Goal: Check status: Check status

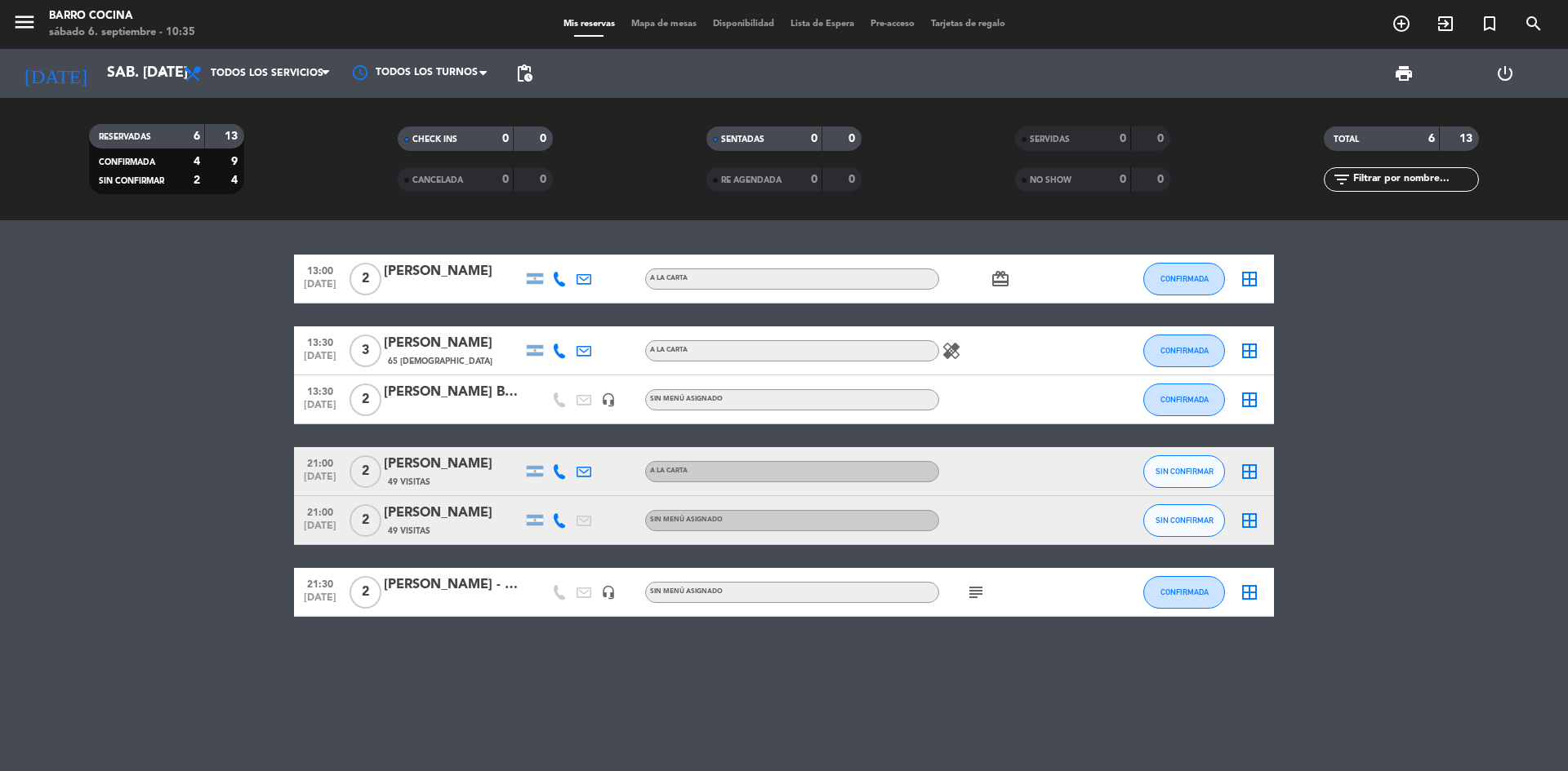
click at [995, 285] on icon "card_giftcard" at bounding box center [1000, 278] width 19 height 19
click at [99, 76] on input "sáb. [DATE]" at bounding box center [193, 73] width 190 height 33
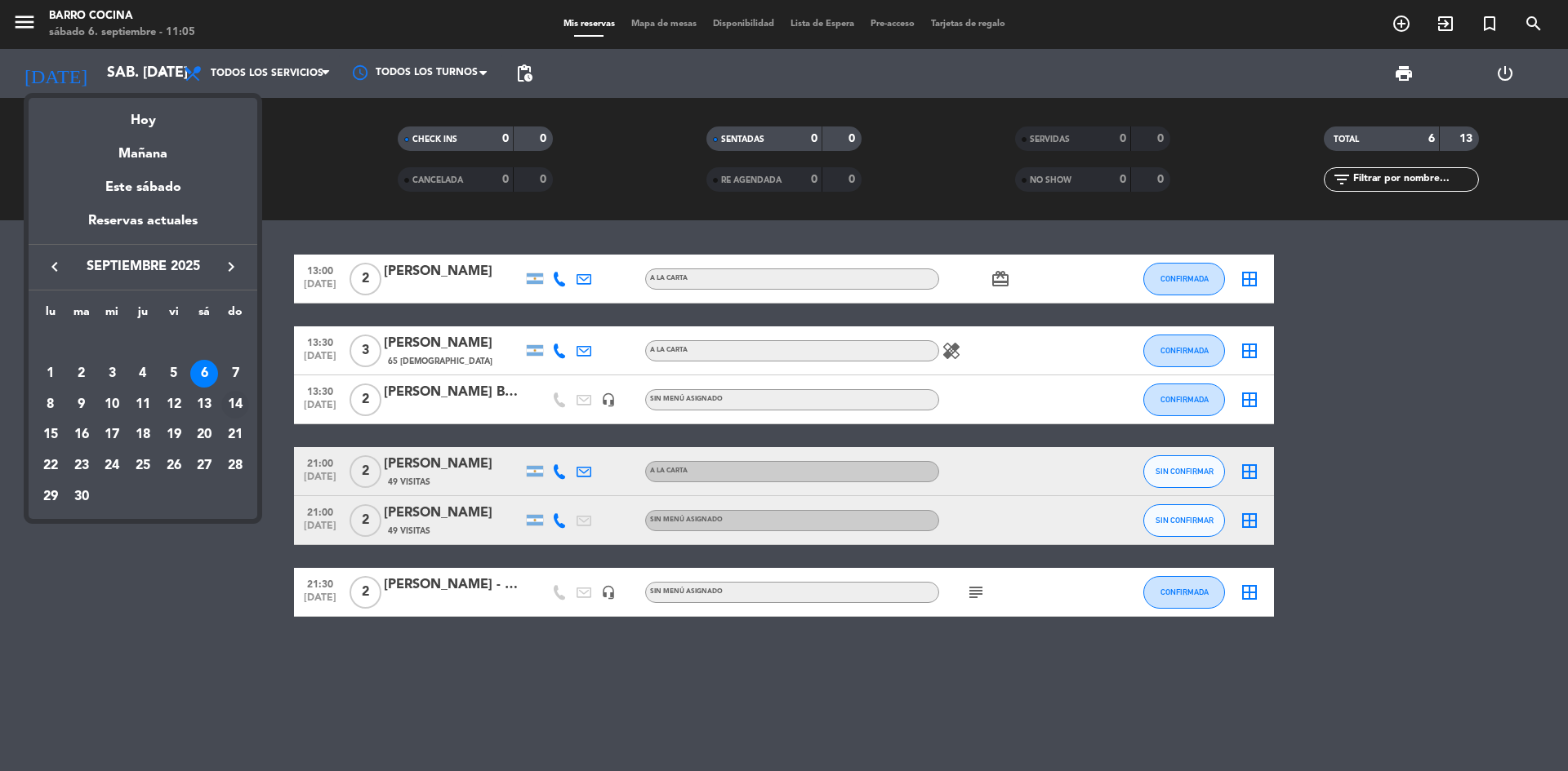
click at [240, 407] on div "14" at bounding box center [235, 404] width 28 height 28
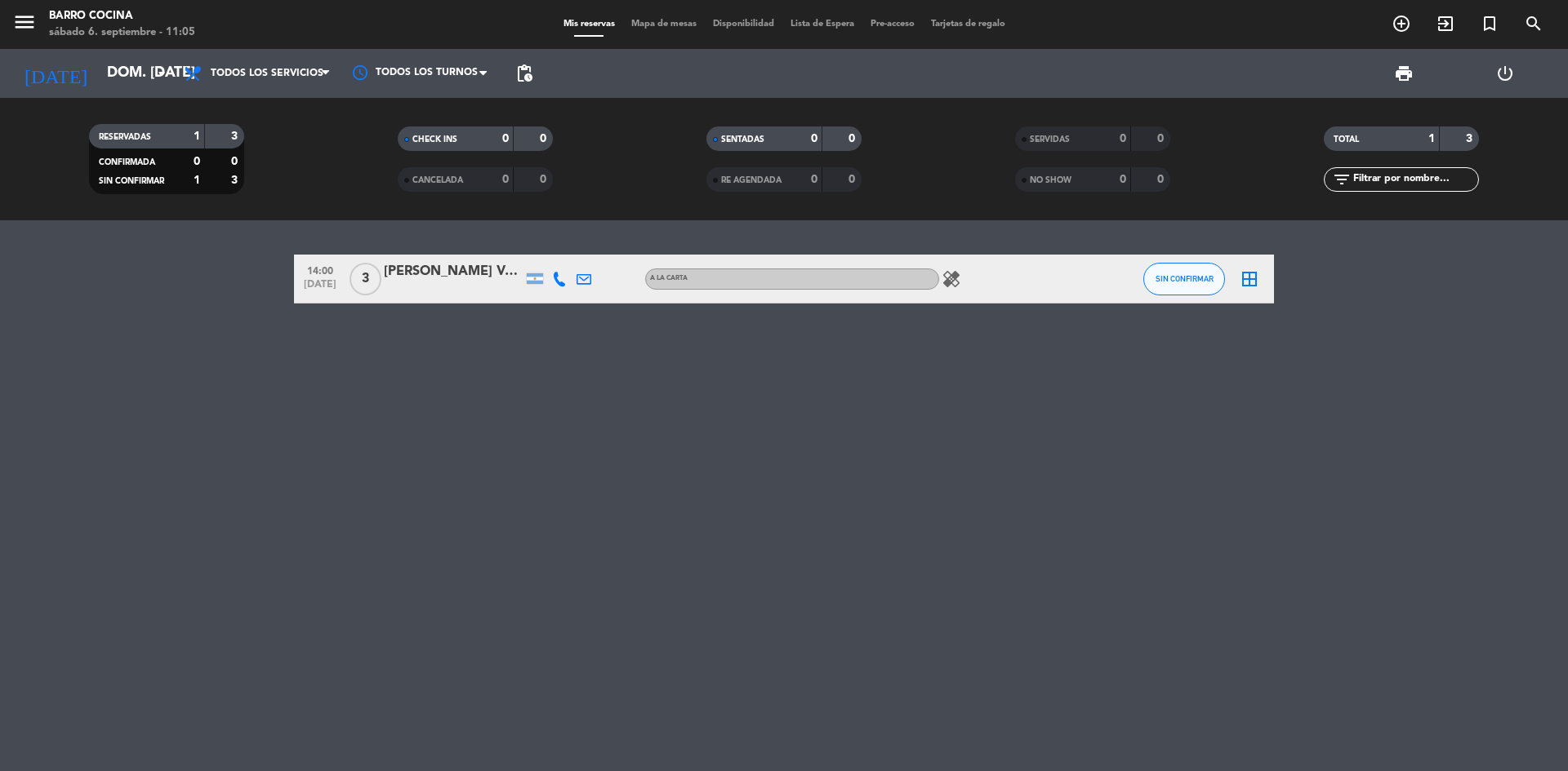
click at [440, 271] on div "[PERSON_NAME] Veinticuaga" at bounding box center [453, 271] width 139 height 21
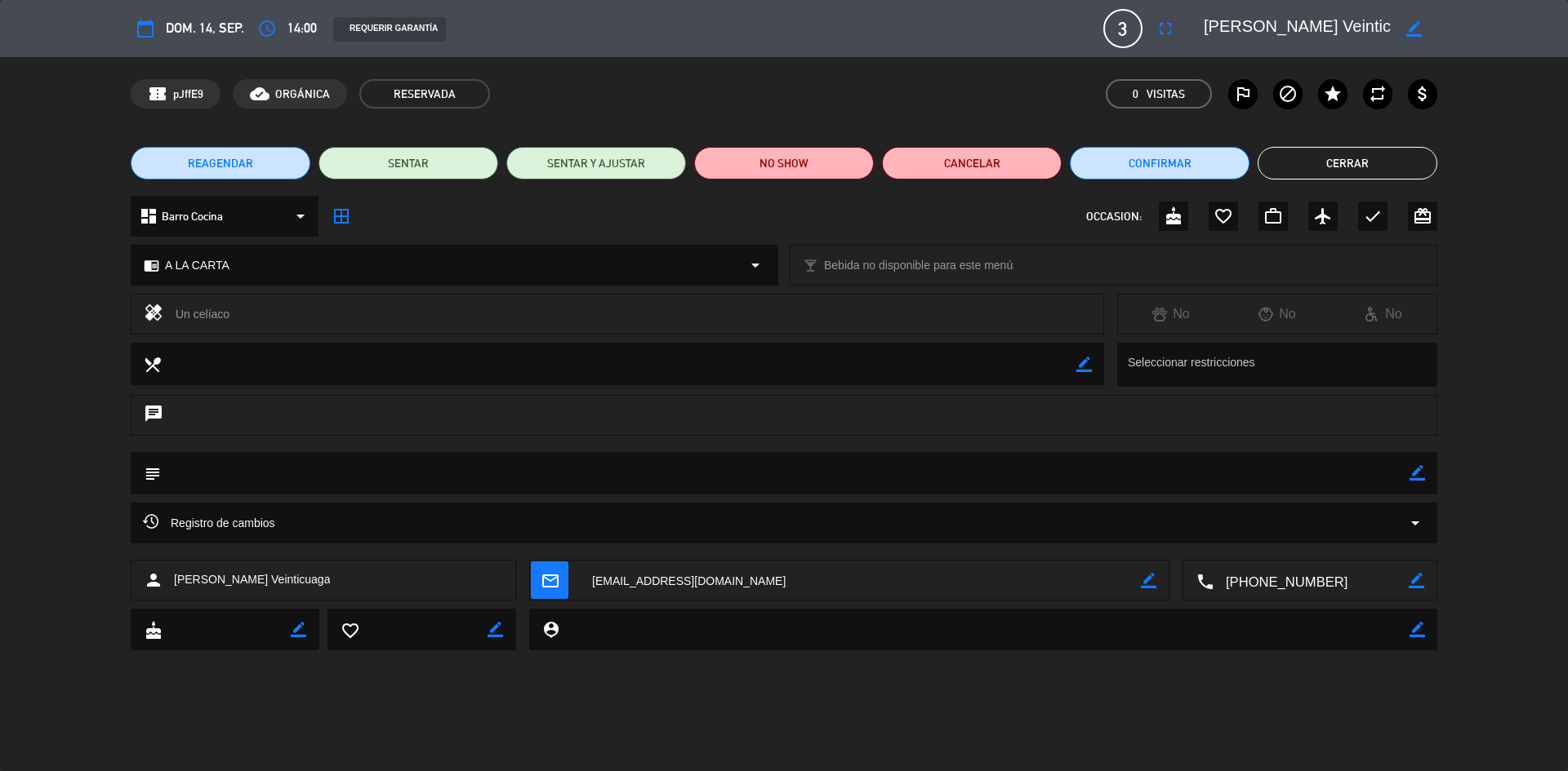
click at [1362, 28] on textarea at bounding box center [1297, 28] width 187 height 29
click at [1413, 30] on icon "border_color" at bounding box center [1413, 28] width 16 height 16
click at [865, 76] on div "confirmation_number pJffE9 cloud_done ORGÁNICA RESERVADA 0 Visitas outlined_fla…" at bounding box center [784, 94] width 1568 height 74
click at [1347, 162] on button "Cerrar" at bounding box center [1347, 163] width 180 height 33
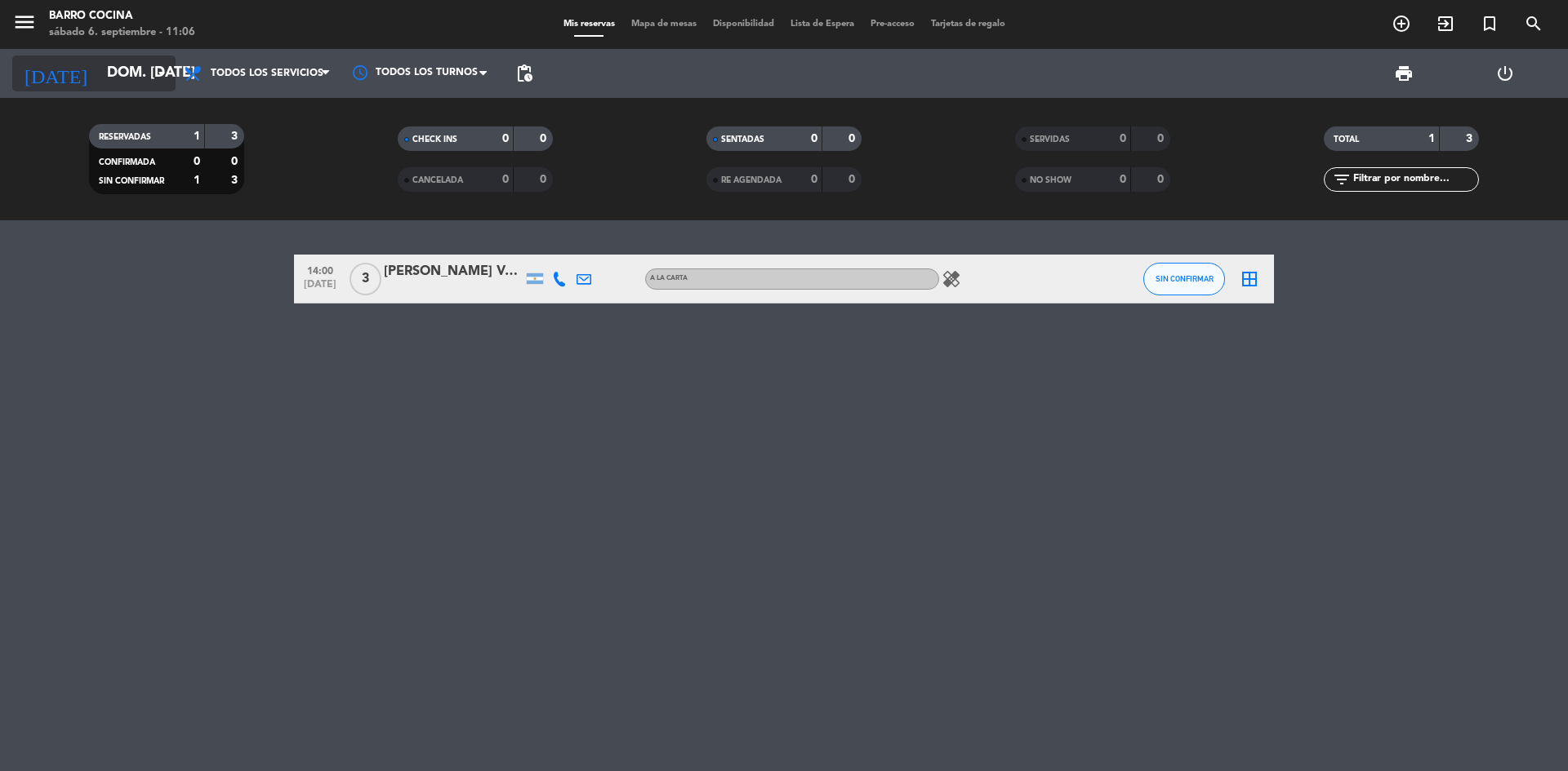
click at [99, 70] on input "dom. [DATE]" at bounding box center [193, 73] width 190 height 33
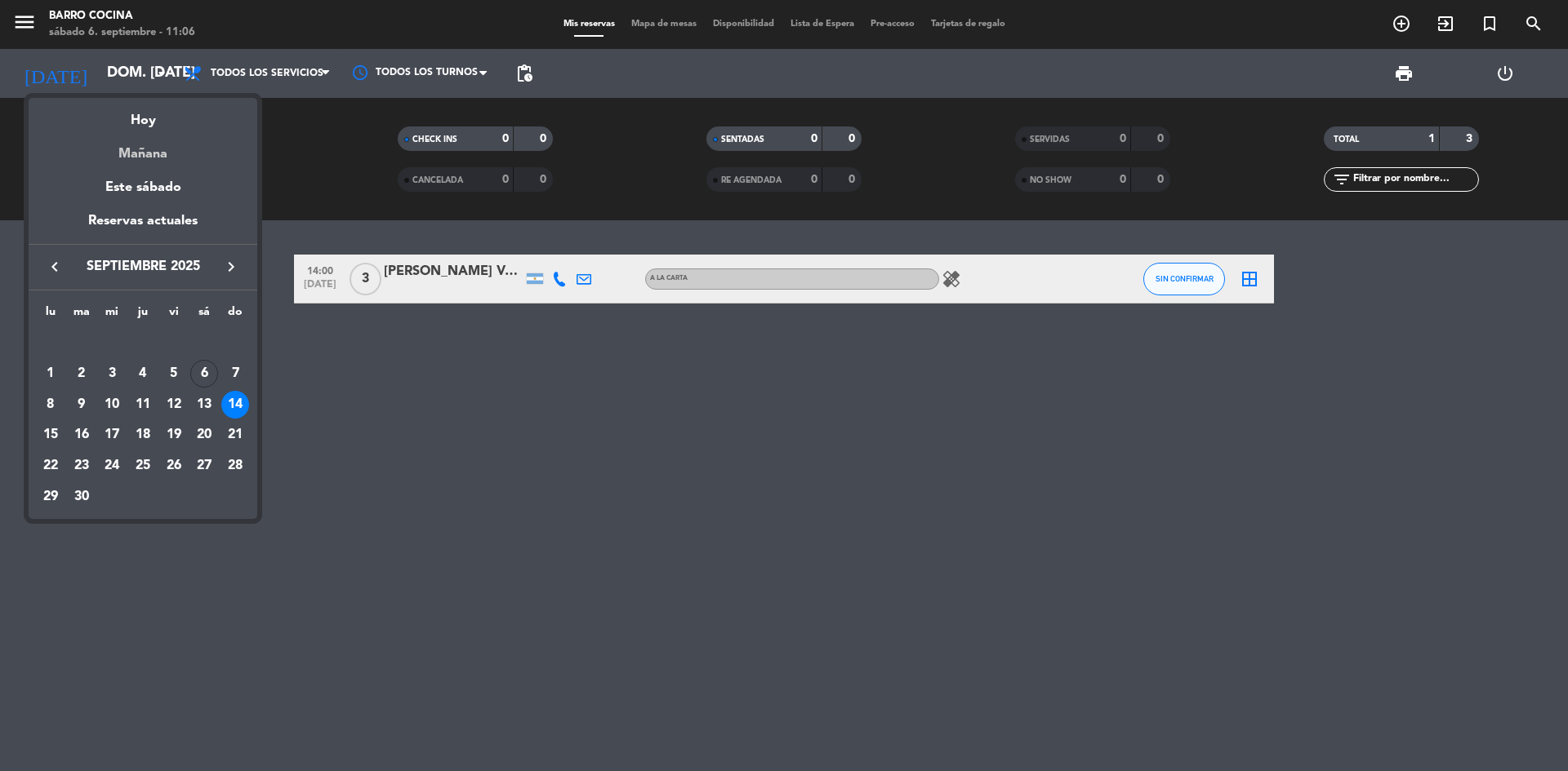
click at [146, 134] on div "Mañana" at bounding box center [143, 148] width 229 height 33
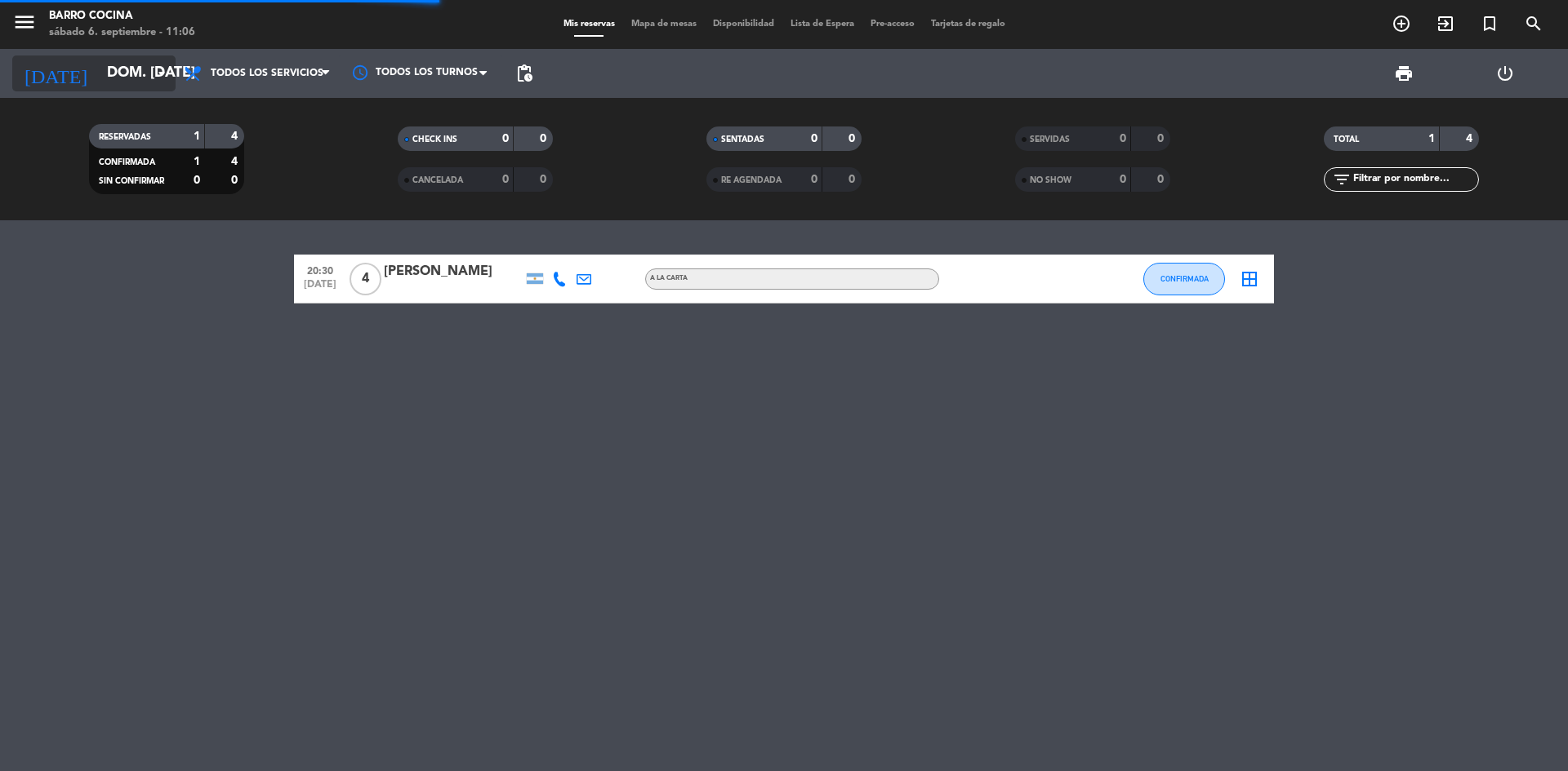
click at [99, 74] on input "dom. [DATE]" at bounding box center [193, 73] width 190 height 33
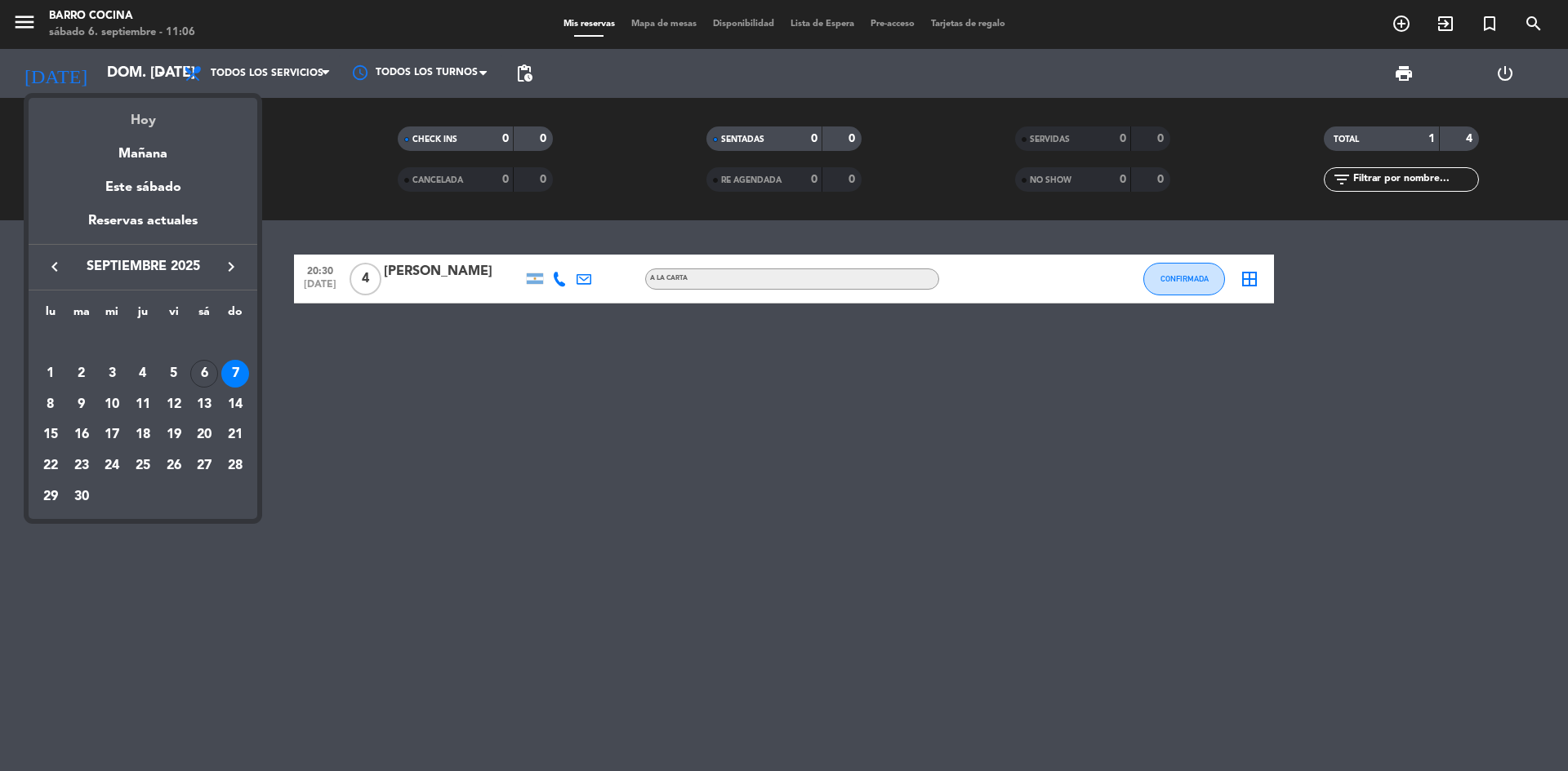
click at [133, 109] on div "Hoy" at bounding box center [143, 114] width 229 height 33
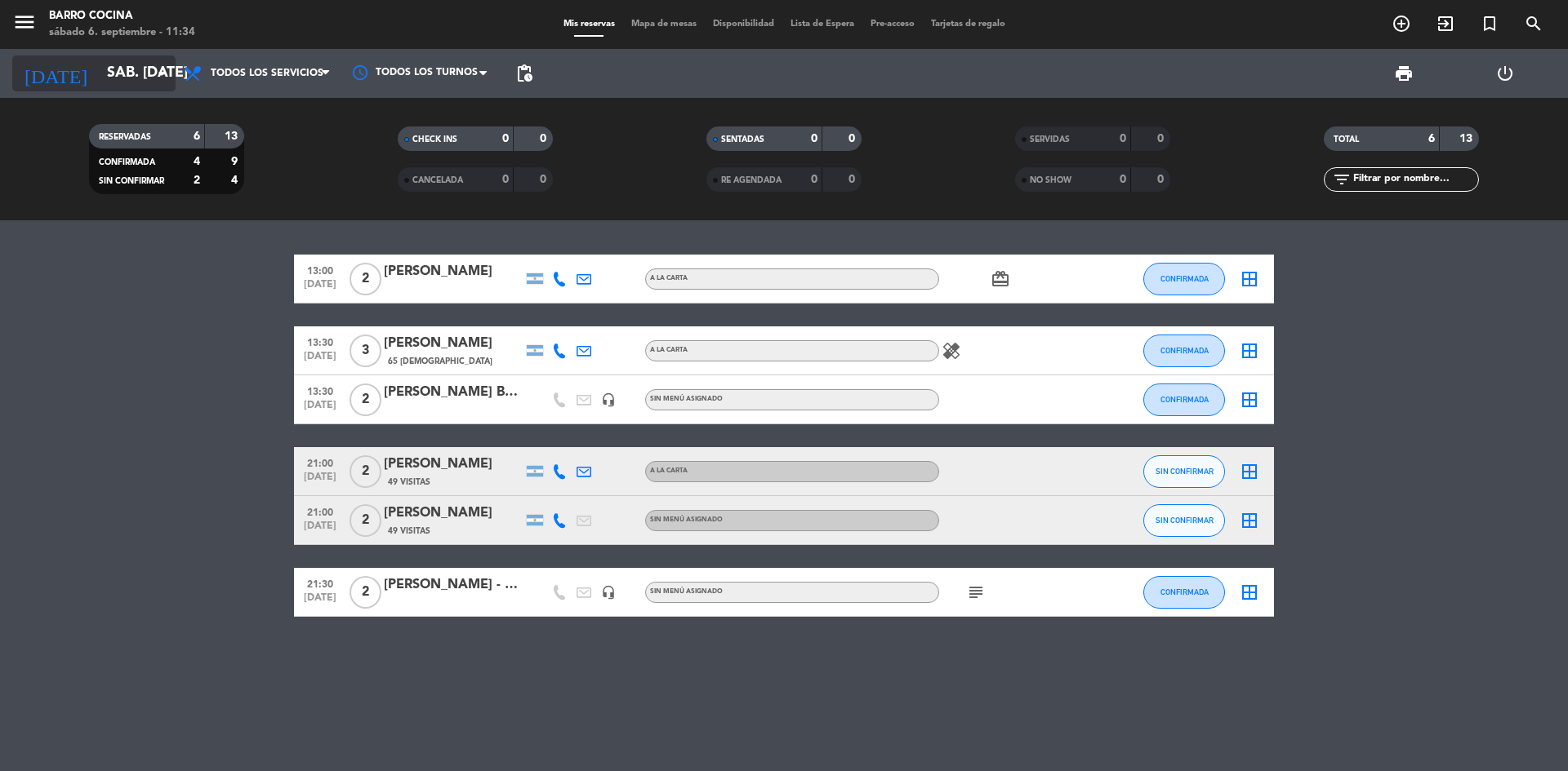
click at [131, 70] on input "sáb. [DATE]" at bounding box center [193, 73] width 190 height 33
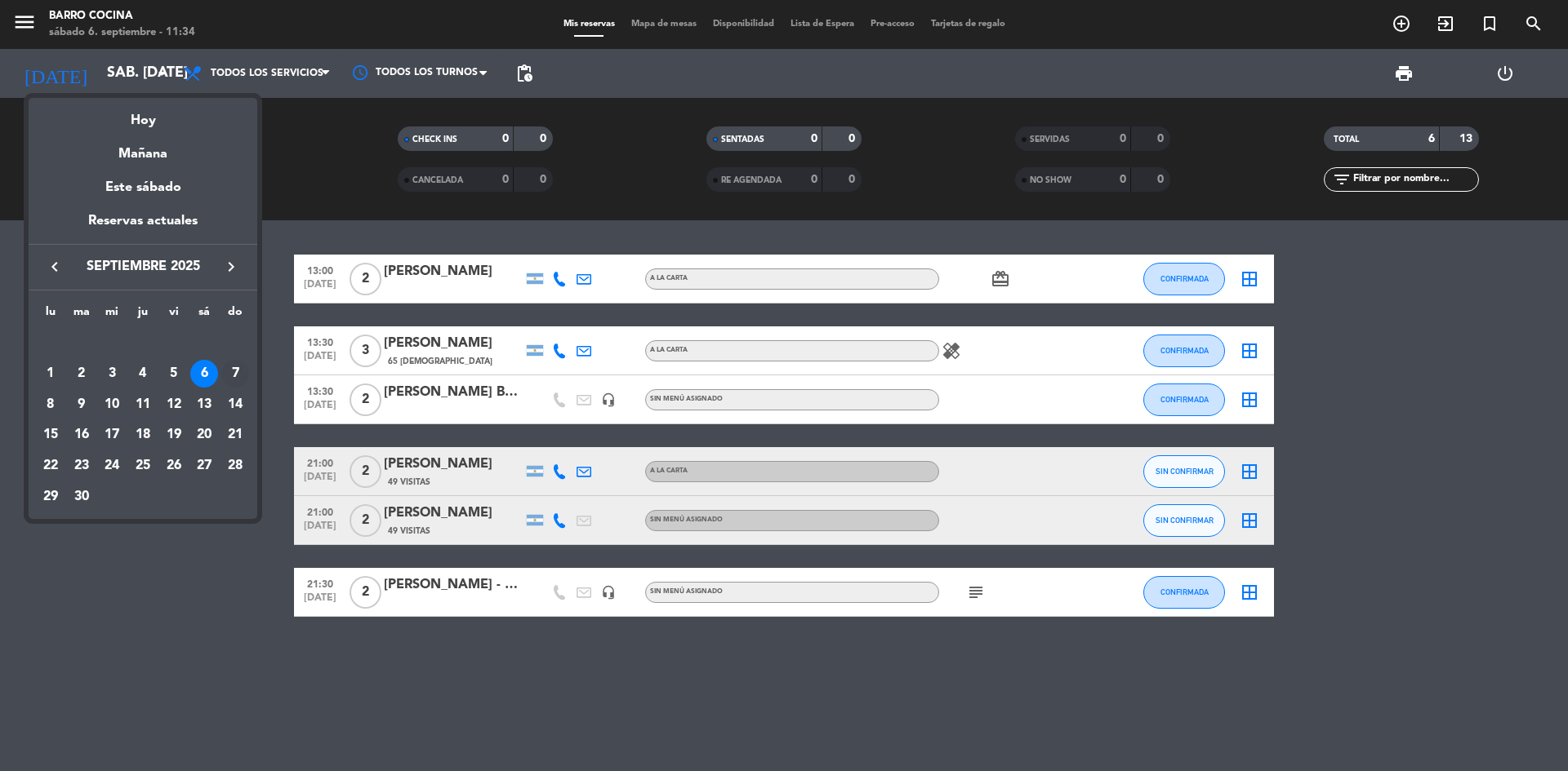
click at [230, 377] on div "7" at bounding box center [235, 373] width 28 height 28
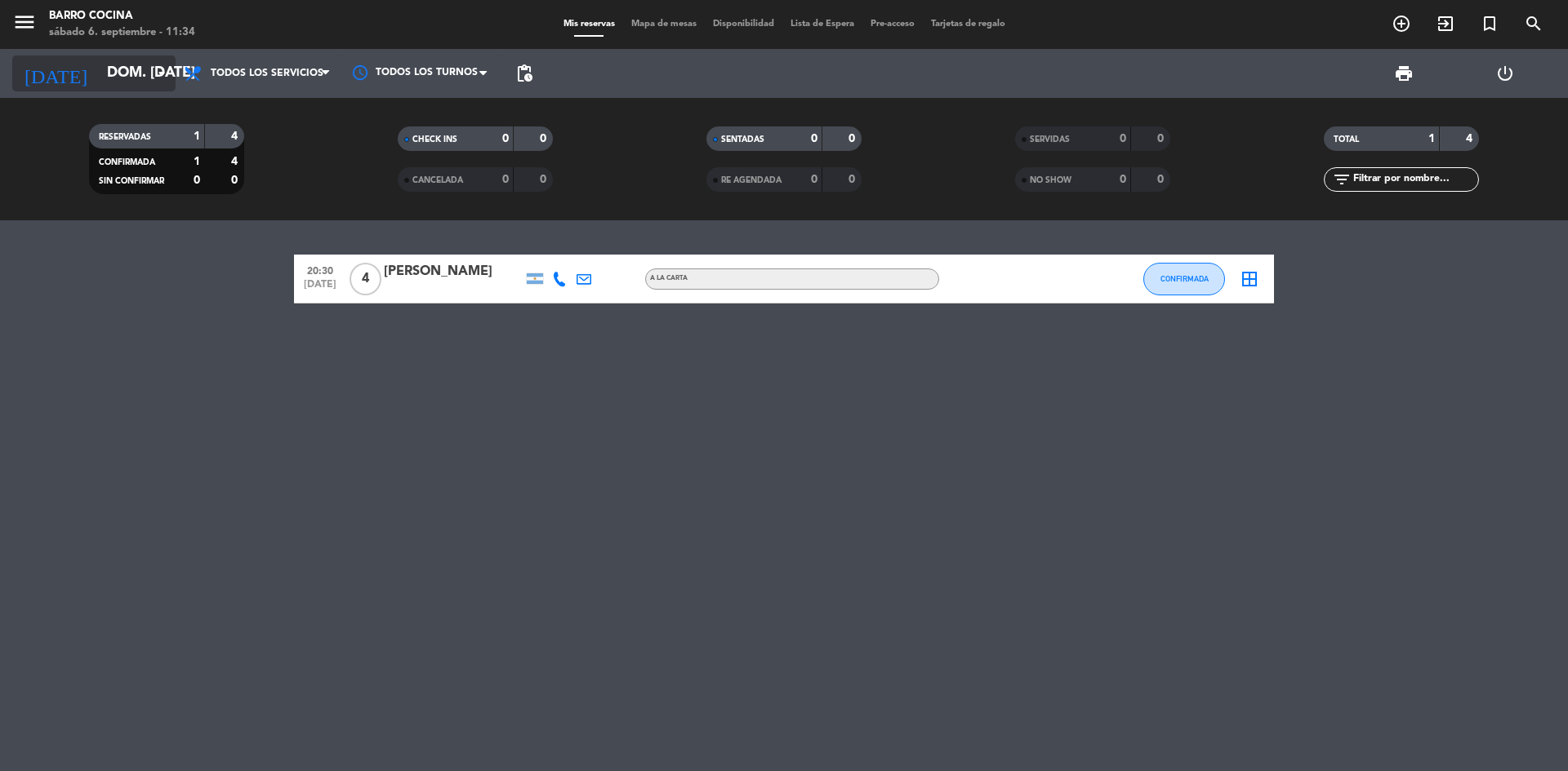
click at [140, 70] on input "dom. [DATE]" at bounding box center [193, 73] width 190 height 33
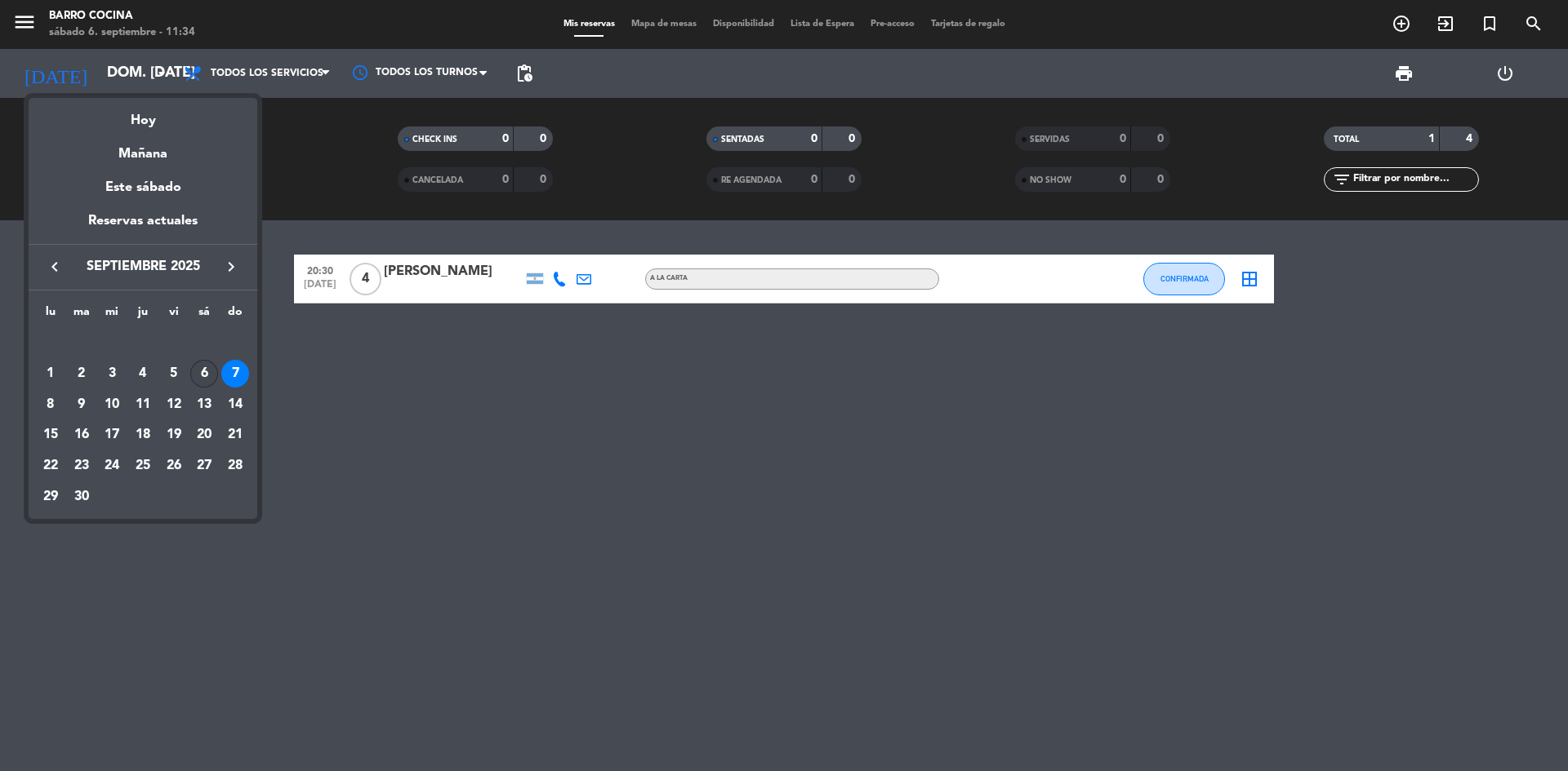
click at [196, 371] on div "6" at bounding box center [204, 373] width 28 height 28
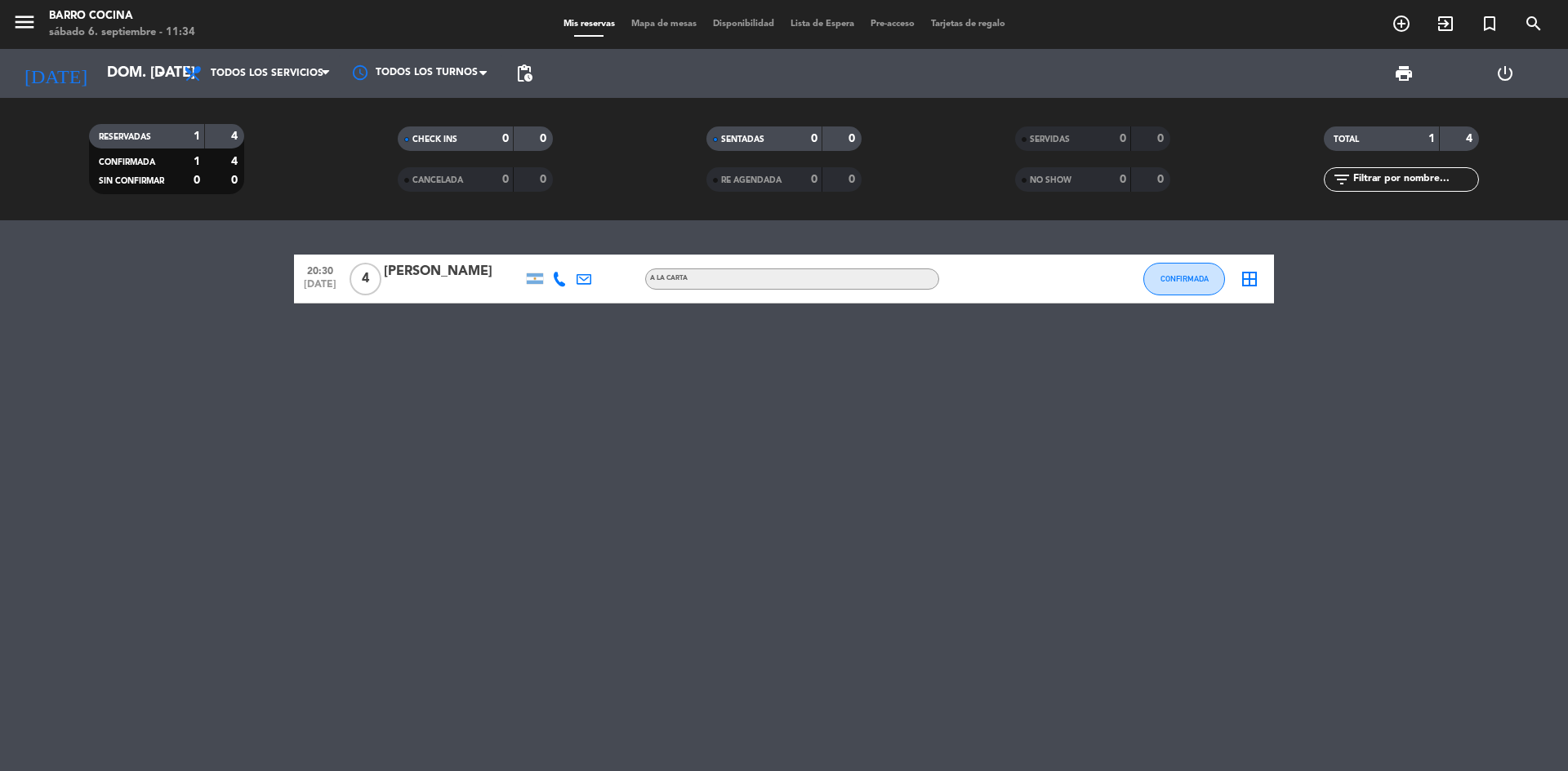
type input "sáb. [DATE]"
